Goal: Task Accomplishment & Management: Use online tool/utility

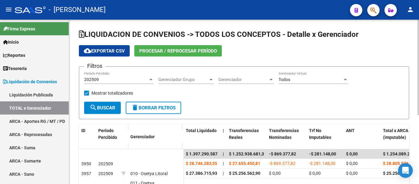
click at [218, 89] on app-drop-down-list "Gerenciador Grupo Gerenciador Grupo" at bounding box center [188, 81] width 60 height 18
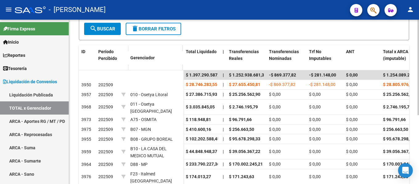
scroll to position [118, 0]
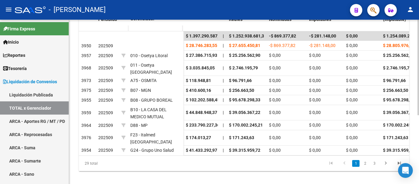
drag, startPoint x: 356, startPoint y: 158, endPoint x: 352, endPoint y: 158, distance: 4.0
click at [356, 160] on link "1" at bounding box center [355, 163] width 7 height 7
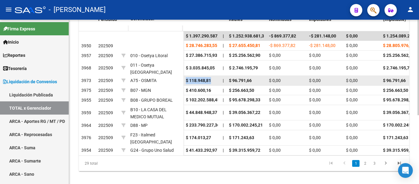
drag, startPoint x: 186, startPoint y: 75, endPoint x: 212, endPoint y: 75, distance: 25.9
click at [212, 77] on div "$ 118.948,81" at bounding box center [202, 80] width 32 height 7
copy span "$ 118.948,81"
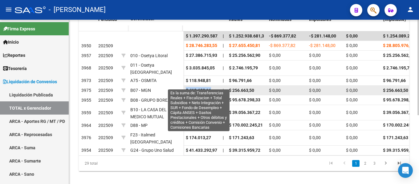
drag, startPoint x: 186, startPoint y: 84, endPoint x: 211, endPoint y: 85, distance: 25.0
click at [211, 88] on span "$ 410.600,16" at bounding box center [198, 90] width 25 height 5
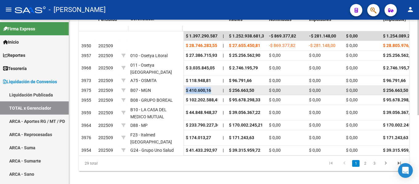
copy span "$ 410.600,16"
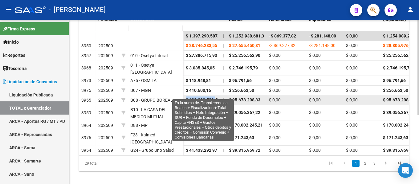
scroll to position [0, 2]
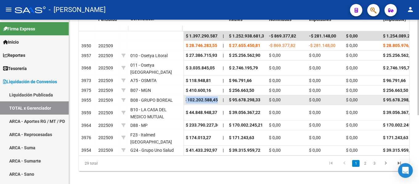
drag, startPoint x: 186, startPoint y: 94, endPoint x: 218, endPoint y: 95, distance: 32.0
click at [218, 95] on datatable-body-cell "$ 102.202.588,45" at bounding box center [201, 100] width 37 height 10
copy span "$ 102.202.588,45"
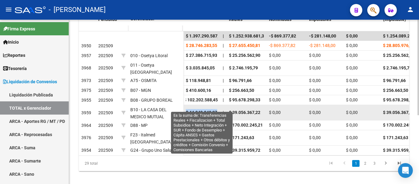
drag, startPoint x: 186, startPoint y: 107, endPoint x: 217, endPoint y: 107, distance: 31.1
click at [217, 110] on span "$ 44.848.948,37" at bounding box center [201, 112] width 31 height 5
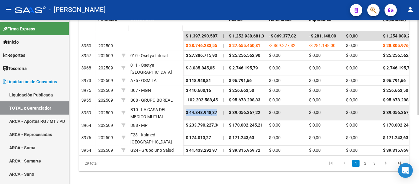
copy span "$ 44.848.948,37"
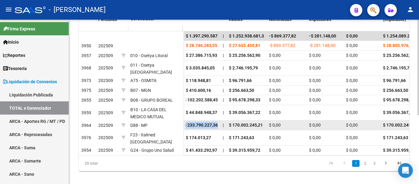
drag, startPoint x: 186, startPoint y: 121, endPoint x: 217, endPoint y: 121, distance: 31.1
click at [217, 123] on div "$ 233.790.227,36" at bounding box center [202, 125] width 32 height 7
copy span "$ 233.790.227,36"
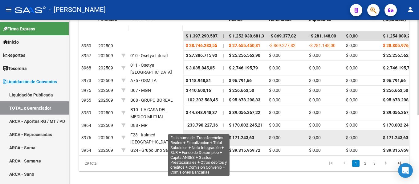
drag, startPoint x: 186, startPoint y: 130, endPoint x: 210, endPoint y: 130, distance: 23.7
click at [211, 135] on span "$ 174.013,27" at bounding box center [198, 137] width 25 height 5
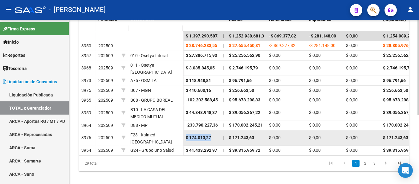
copy span "$ 174.013,27"
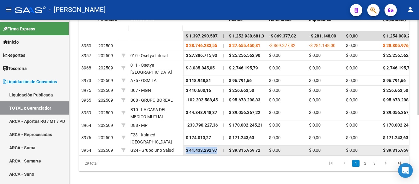
drag, startPoint x: 186, startPoint y: 140, endPoint x: 214, endPoint y: 138, distance: 28.1
click at [218, 146] on datatable-body-cell "$ 41.433.292,97" at bounding box center [201, 151] width 37 height 10
copy span "$ 41.433.292,97"
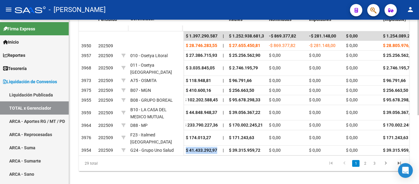
click at [366, 160] on link "2" at bounding box center [364, 163] width 7 height 7
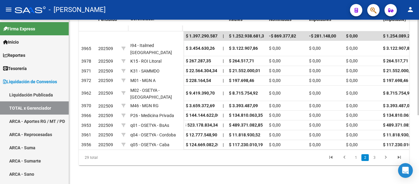
scroll to position [0, 0]
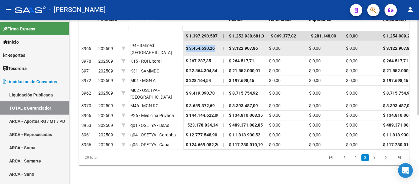
drag, startPoint x: 186, startPoint y: 45, endPoint x: 215, endPoint y: 47, distance: 29.3
click at [215, 47] on div "$ 3.454.630,26" at bounding box center [202, 48] width 32 height 7
copy span "$ 3.454.630,26"
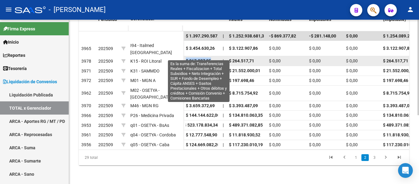
drag, startPoint x: 186, startPoint y: 55, endPoint x: 211, endPoint y: 55, distance: 24.3
click at [211, 59] on span "$ 267.287,35" at bounding box center [198, 61] width 25 height 5
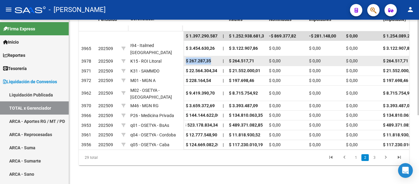
copy span "$ 267.287,35"
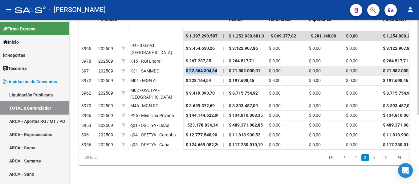
drag, startPoint x: 186, startPoint y: 65, endPoint x: 218, endPoint y: 67, distance: 32.1
click at [218, 67] on datatable-body-cell "$ 22.564.304,34" at bounding box center [201, 71] width 37 height 10
copy span "$ 22.564.304,34"
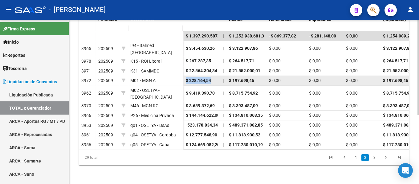
drag, startPoint x: 185, startPoint y: 75, endPoint x: 212, endPoint y: 79, distance: 26.4
click at [212, 79] on datatable-body-cell "$ 228.164,54" at bounding box center [201, 81] width 37 height 10
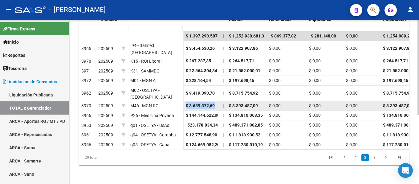
drag, startPoint x: 186, startPoint y: 99, endPoint x: 215, endPoint y: 102, distance: 29.3
click at [215, 103] on div "$ 3.659.372,69" at bounding box center [202, 106] width 32 height 7
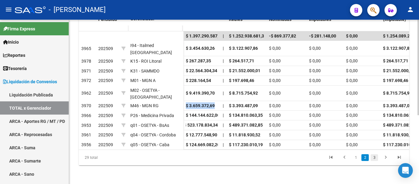
click at [376, 158] on link "3" at bounding box center [373, 158] width 7 height 7
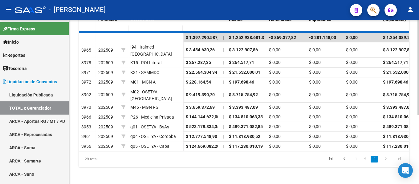
scroll to position [108, 0]
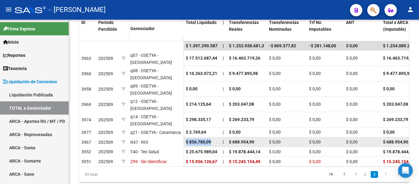
drag, startPoint x: 186, startPoint y: 119, endPoint x: 214, endPoint y: 120, distance: 28.4
click at [214, 139] on div "$ 856.780,09" at bounding box center [202, 142] width 32 height 7
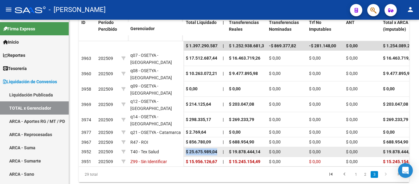
drag, startPoint x: 186, startPoint y: 129, endPoint x: 220, endPoint y: 129, distance: 33.3
click at [220, 148] on datatable-body-cell "$ 25.675.989,04" at bounding box center [201, 153] width 37 height 10
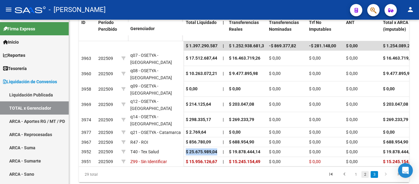
click at [364, 172] on link "2" at bounding box center [364, 175] width 7 height 7
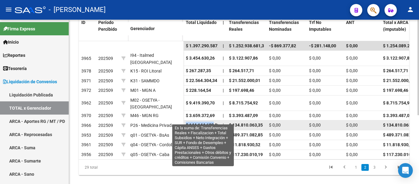
scroll to position [0, 2]
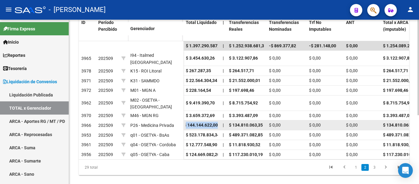
drag, startPoint x: 186, startPoint y: 120, endPoint x: 219, endPoint y: 121, distance: 33.0
click at [219, 121] on datatable-body-cell "$ 144.144.622,00" at bounding box center [201, 126] width 37 height 10
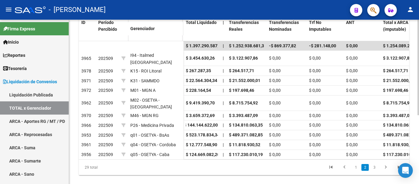
click at [168, 32] on datatable-header-cell "Gerenciador" at bounding box center [155, 28] width 55 height 13
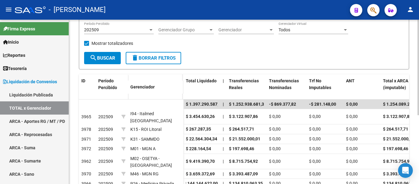
scroll to position [16, 0]
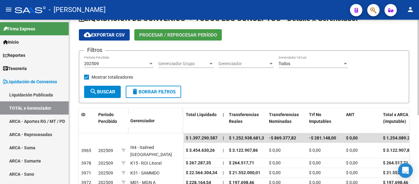
click at [173, 32] on span "Procesar / Reprocesar período" at bounding box center [178, 35] width 78 height 6
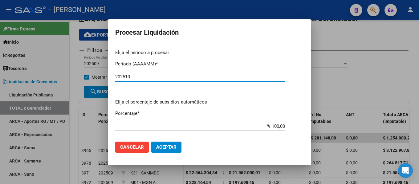
type input "202510"
click at [171, 151] on button "Aceptar" at bounding box center [166, 147] width 30 height 11
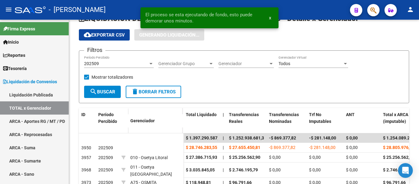
scroll to position [0, 0]
